Goal: Information Seeking & Learning: Learn about a topic

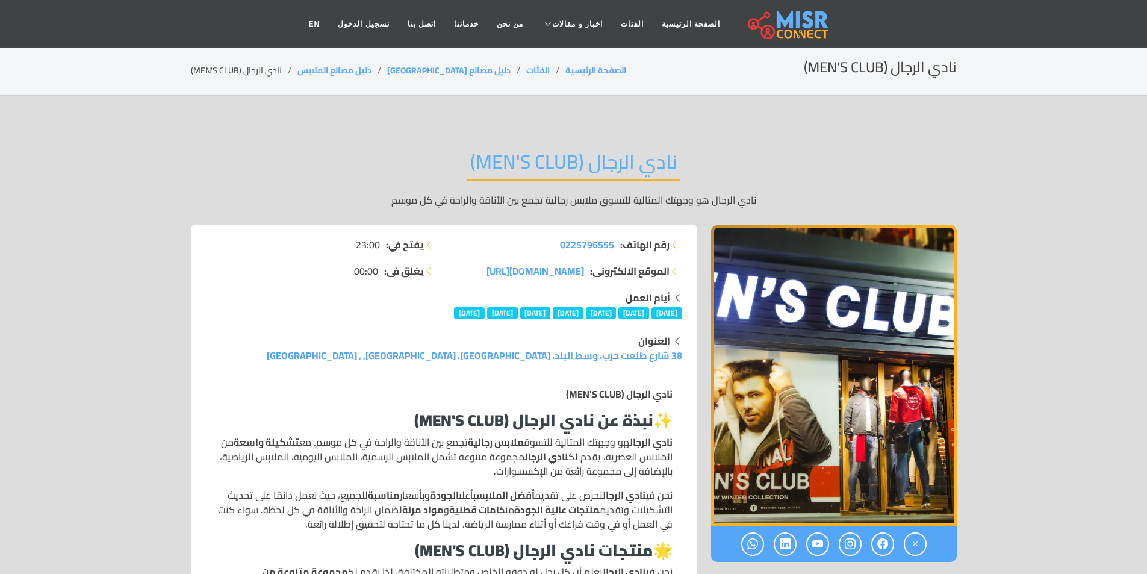
drag, startPoint x: 1001, startPoint y: 141, endPoint x: 683, endPoint y: 139, distance: 318.5
drag, startPoint x: 744, startPoint y: 178, endPoint x: 475, endPoint y: 157, distance: 269.9
click at [467, 200] on div "نادي الرجال (MEN'S CLUB) نادي الرجال هو وجهتك المثالية للتسوق ملابس رجالية تجمع…" at bounding box center [574, 178] width 766 height 93
click at [467, 173] on div "نادي الرجال (MEN'S CLUB) نادي الرجال هو وجهتك المثالية للتسوق ملابس رجالية تجمع…" at bounding box center [574, 178] width 766 height 93
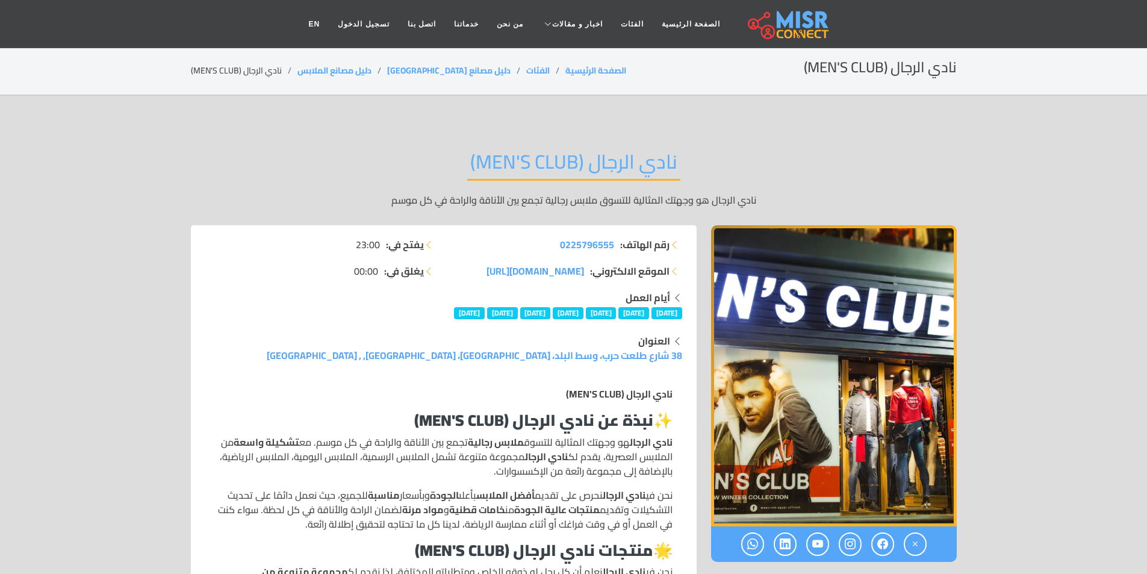
click at [467, 173] on div "نادي الرجال (MEN'S CLUB) نادي الرجال هو وجهتك المثالية للتسوق ملابس رجالية تجمع…" at bounding box center [574, 178] width 766 height 93
click at [475, 157] on h2 "نادي الرجال (MEN'S CLUB)" at bounding box center [573, 165] width 213 height 31
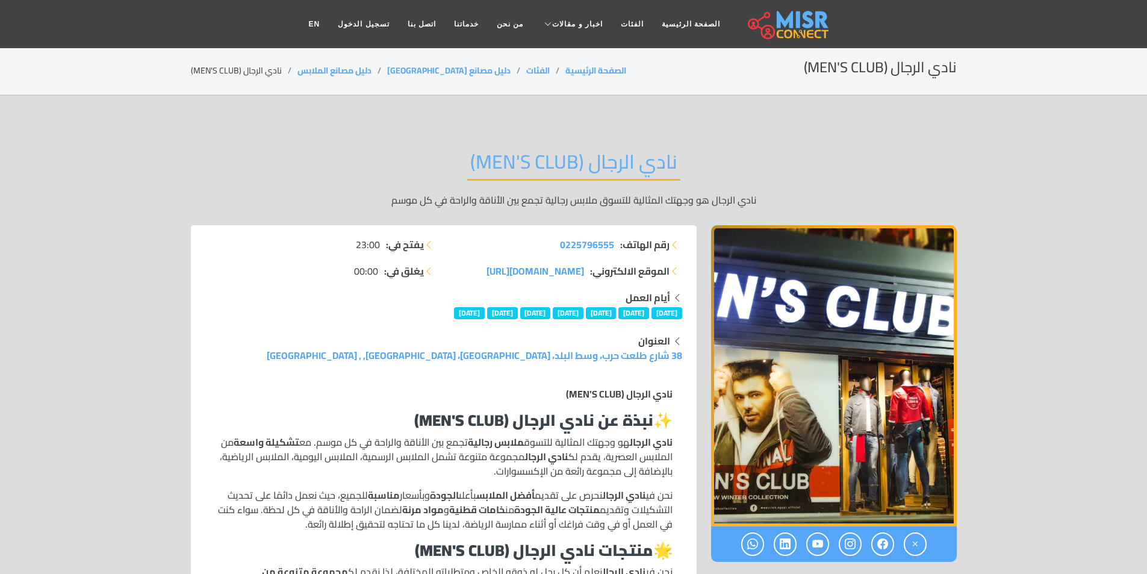
click at [718, 200] on p "نادي الرجال هو وجهتك المثالية للتسوق ملابس رجالية تجمع بين الأناقة والراحة في ك…" at bounding box center [574, 200] width 766 height 14
click at [900, 176] on div "نادي الرجال (MEN'S CLUB) نادي الرجال هو وجهتك المثالية للتسوق ملابس رجالية تجمع…" at bounding box center [574, 178] width 766 height 93
